Goal: Transaction & Acquisition: Purchase product/service

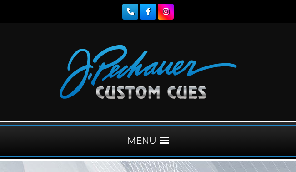
scroll to position [1306, 0]
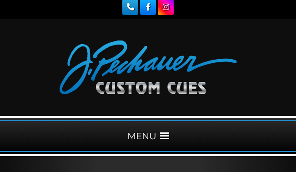
scroll to position [72, 0]
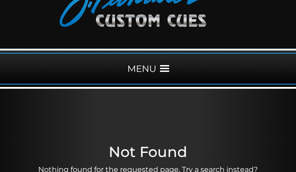
click at [167, 65] on span at bounding box center [164, 68] width 9 height 9
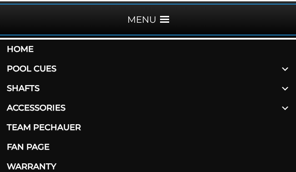
scroll to position [152, 0]
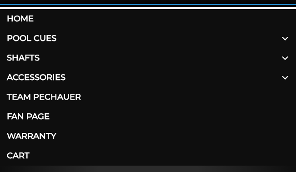
click at [287, 57] on span at bounding box center [285, 58] width 22 height 20
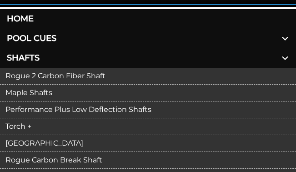
click at [241, 76] on link "Rogue 2 Carbon Fiber Shaft" at bounding box center [148, 76] width 296 height 17
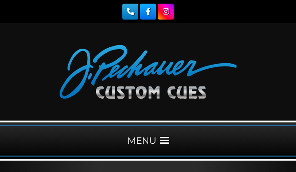
click at [164, 140] on span at bounding box center [164, 140] width 9 height 9
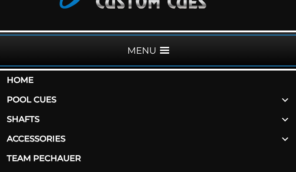
scroll to position [143, 0]
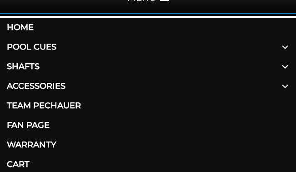
click at [286, 65] on span at bounding box center [285, 67] width 22 height 20
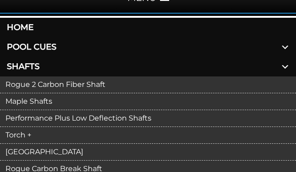
click at [245, 100] on link "Maple Shafts" at bounding box center [148, 101] width 296 height 17
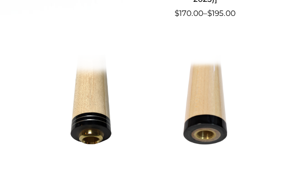
scroll to position [367, 0]
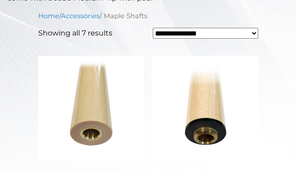
click at [210, 116] on img at bounding box center [205, 107] width 106 height 123
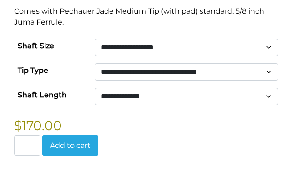
scroll to position [671, 0]
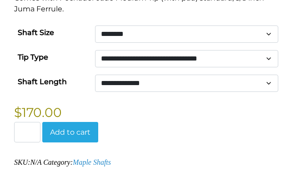
select select "********"
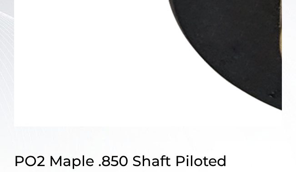
scroll to position [206, 0]
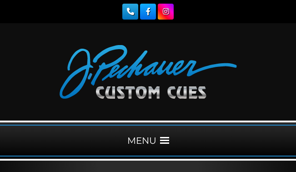
click at [164, 143] on span at bounding box center [164, 140] width 9 height 9
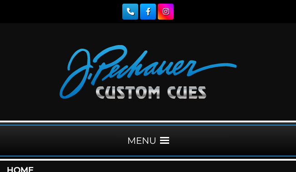
click at [168, 139] on span at bounding box center [164, 140] width 9 height 9
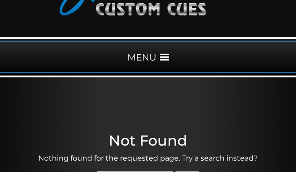
scroll to position [135, 0]
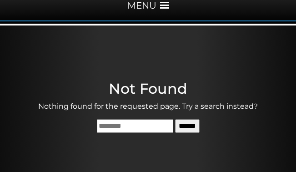
click at [162, 3] on span at bounding box center [164, 5] width 9 height 9
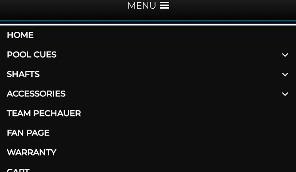
click at [285, 72] on span at bounding box center [285, 75] width 22 height 20
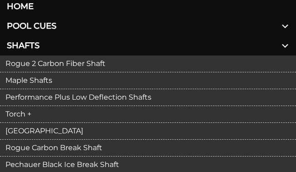
scroll to position [181, 0]
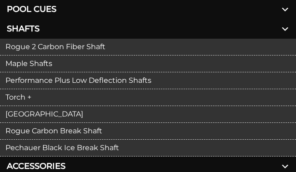
click at [116, 82] on link "Performance Plus Low Deflection Shafts" at bounding box center [148, 80] width 296 height 17
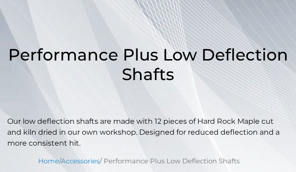
scroll to position [116, 0]
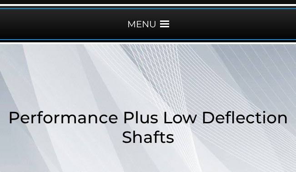
click at [167, 25] on span at bounding box center [164, 24] width 9 height 9
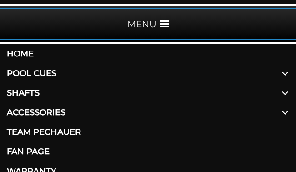
click at [288, 92] on span at bounding box center [285, 93] width 22 height 20
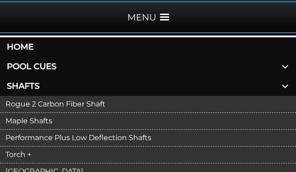
scroll to position [175, 0]
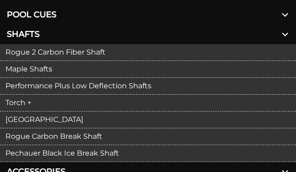
click at [158, 157] on link "Pechauer Black Ice Break Shaft" at bounding box center [148, 153] width 296 height 17
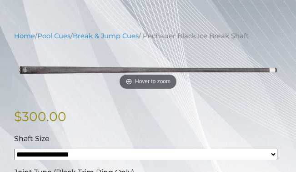
scroll to position [199, 0]
